Goal: Navigation & Orientation: Find specific page/section

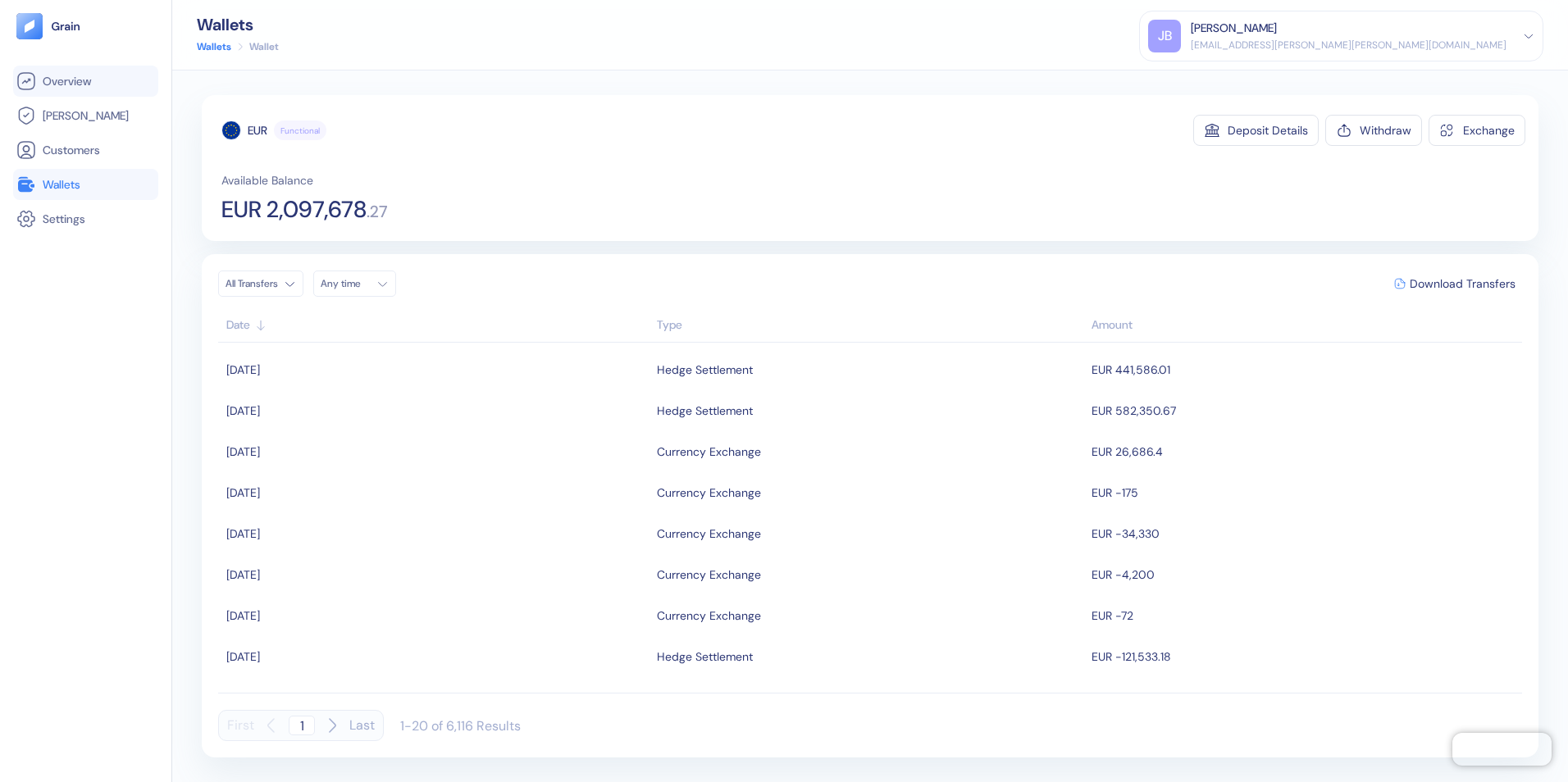
click at [58, 78] on span "Overview" at bounding box center [67, 81] width 49 height 17
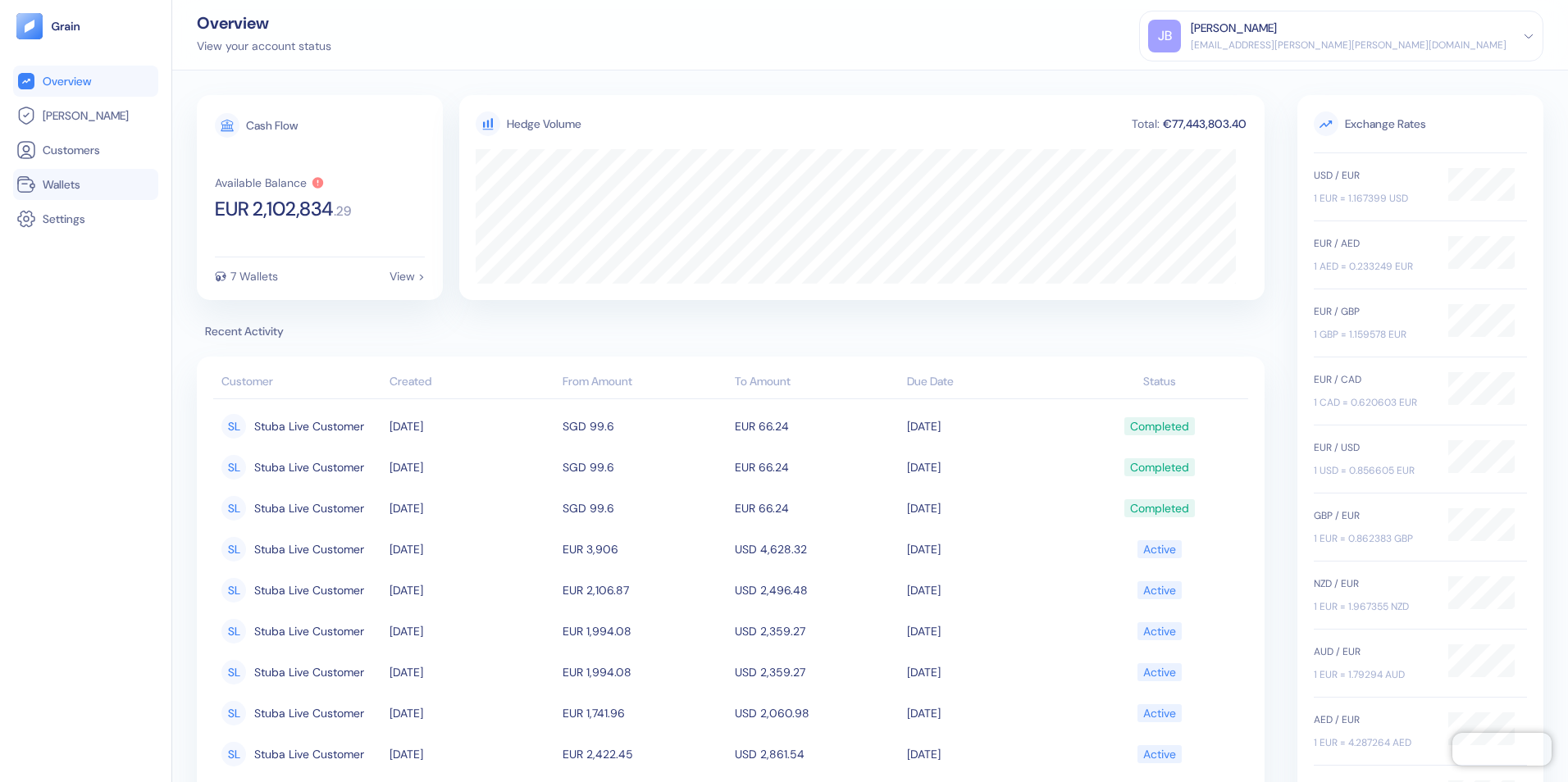
click at [67, 178] on span "Wallets" at bounding box center [61, 184] width 38 height 17
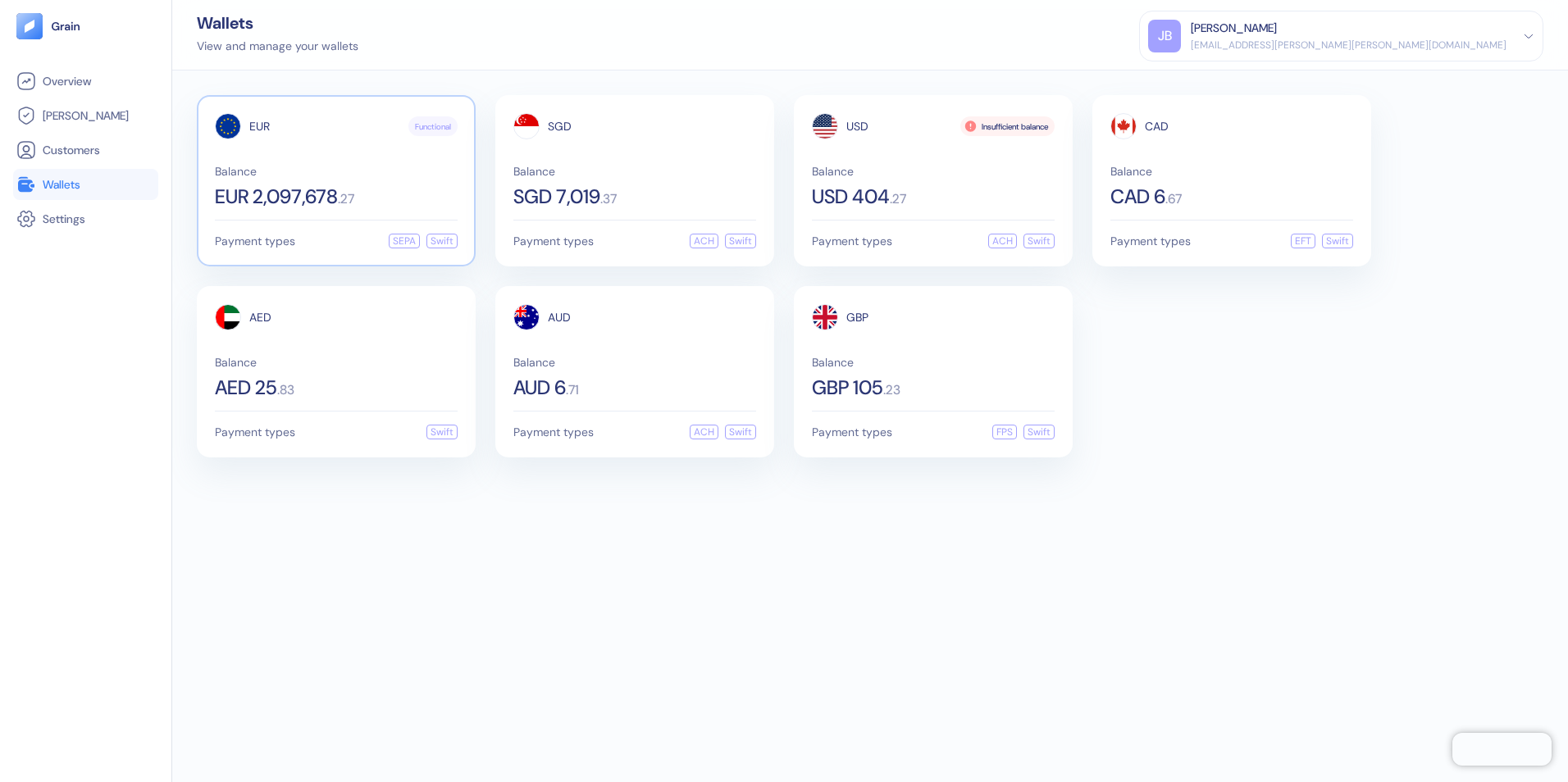
click at [305, 190] on span "EUR 2,097,678" at bounding box center [276, 196] width 123 height 19
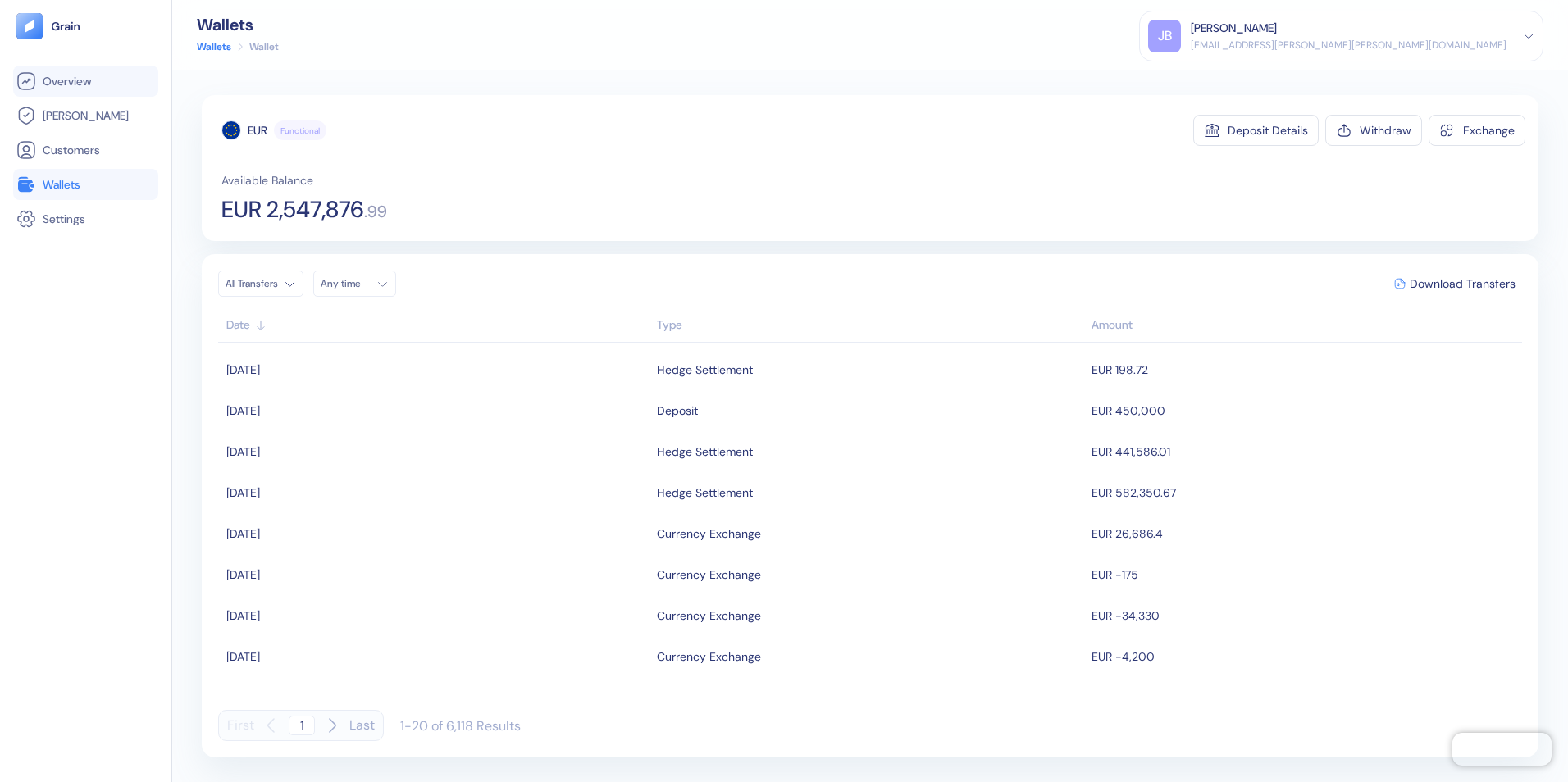
click at [73, 83] on span "Overview" at bounding box center [67, 81] width 49 height 17
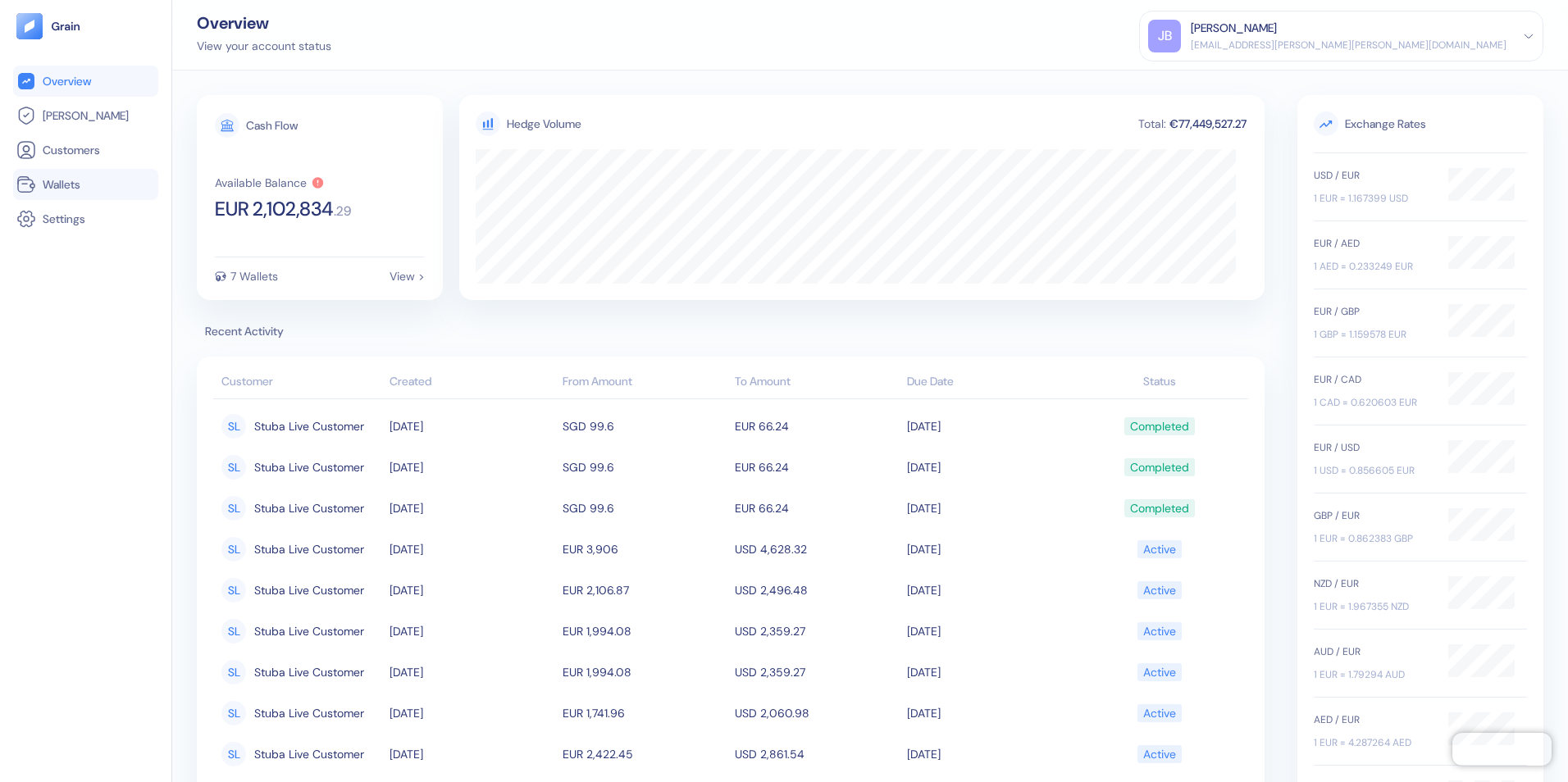
click at [56, 190] on span "Wallets" at bounding box center [61, 184] width 38 height 17
